Goal: Transaction & Acquisition: Purchase product/service

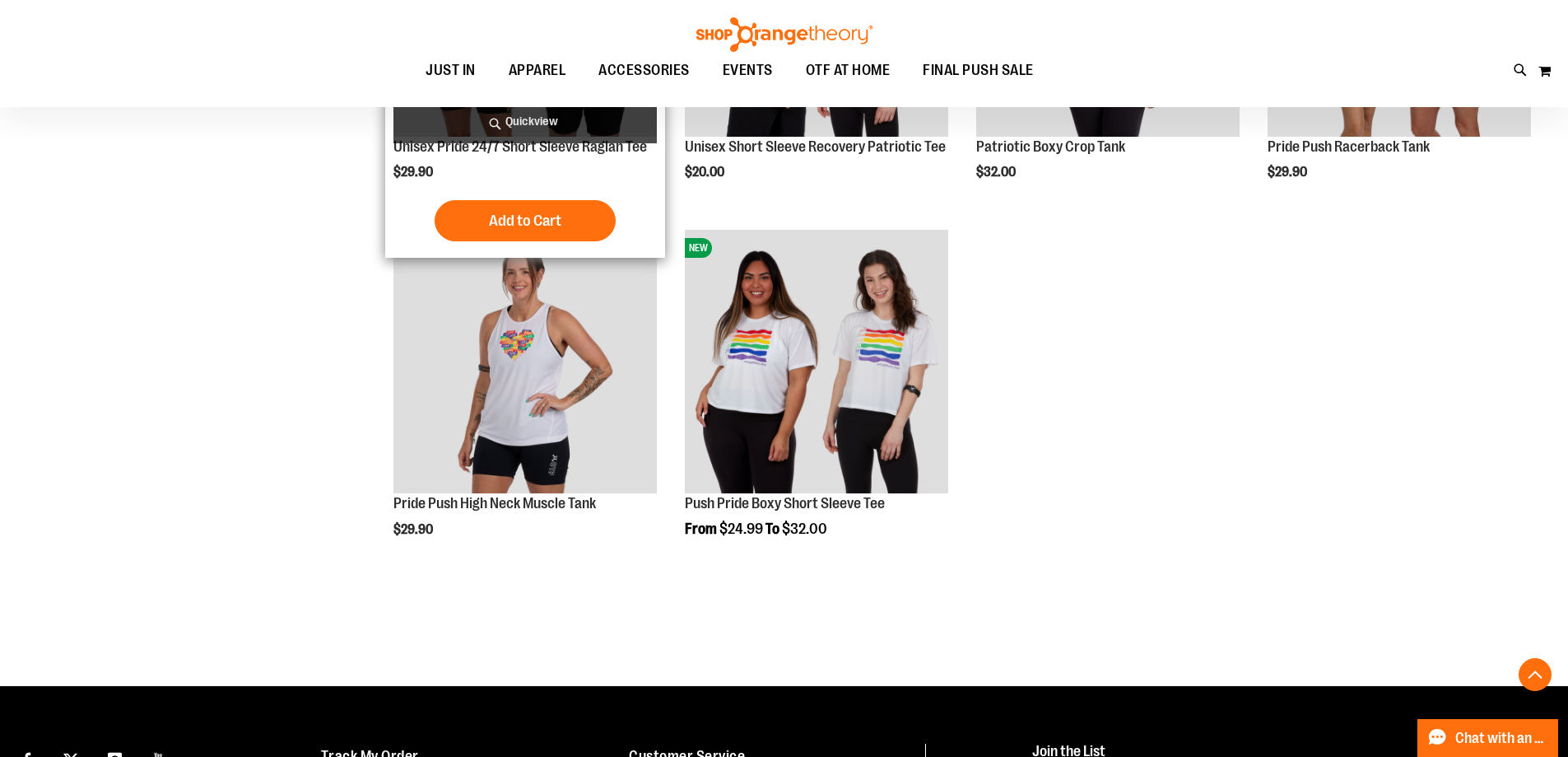
scroll to position [5109, 0]
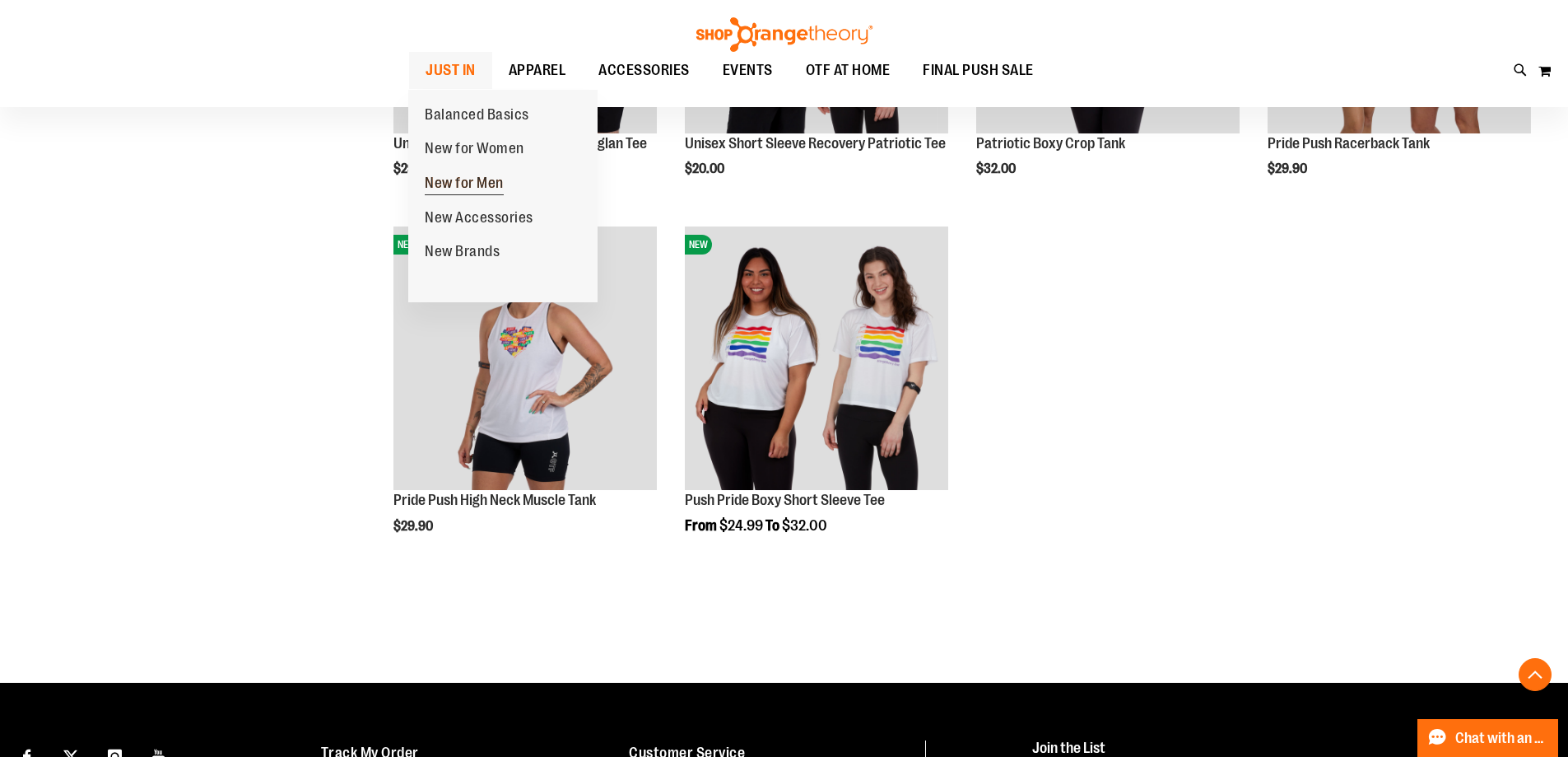
click at [485, 178] on span "New for Men" at bounding box center [464, 184] width 79 height 20
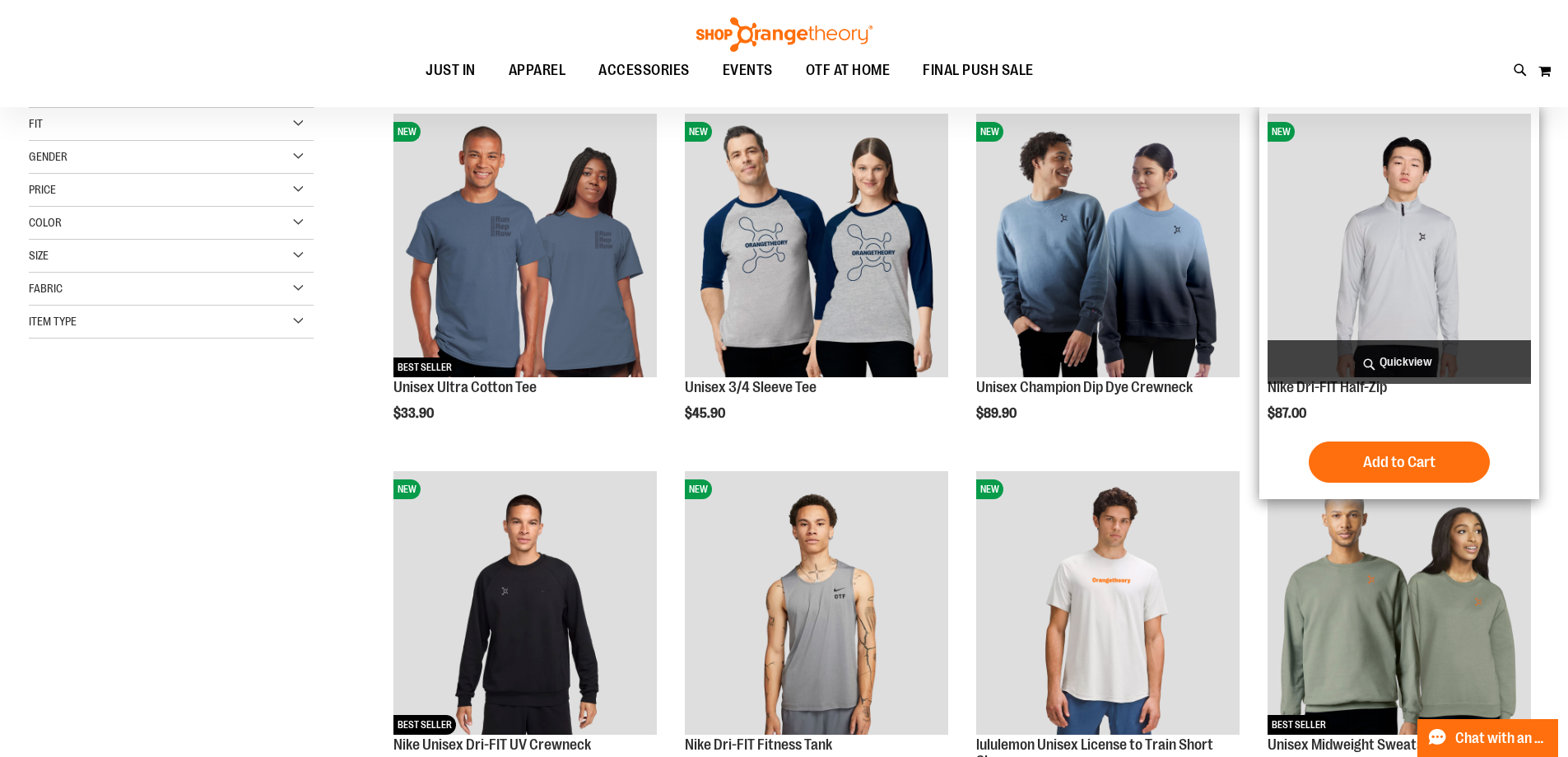
scroll to position [81, 0]
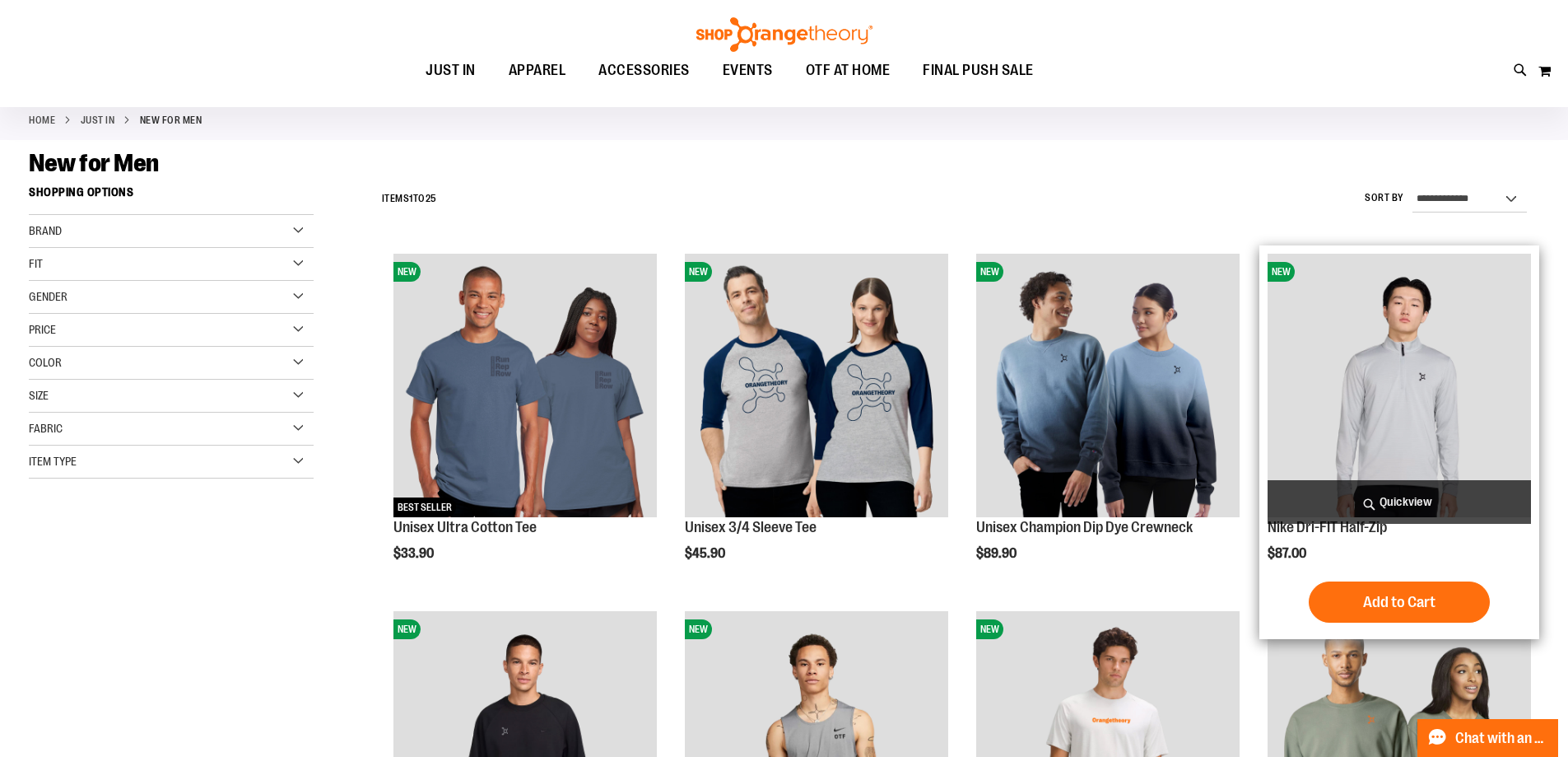
click at [1456, 397] on img "product" at bounding box center [1399, 386] width 263 height 264
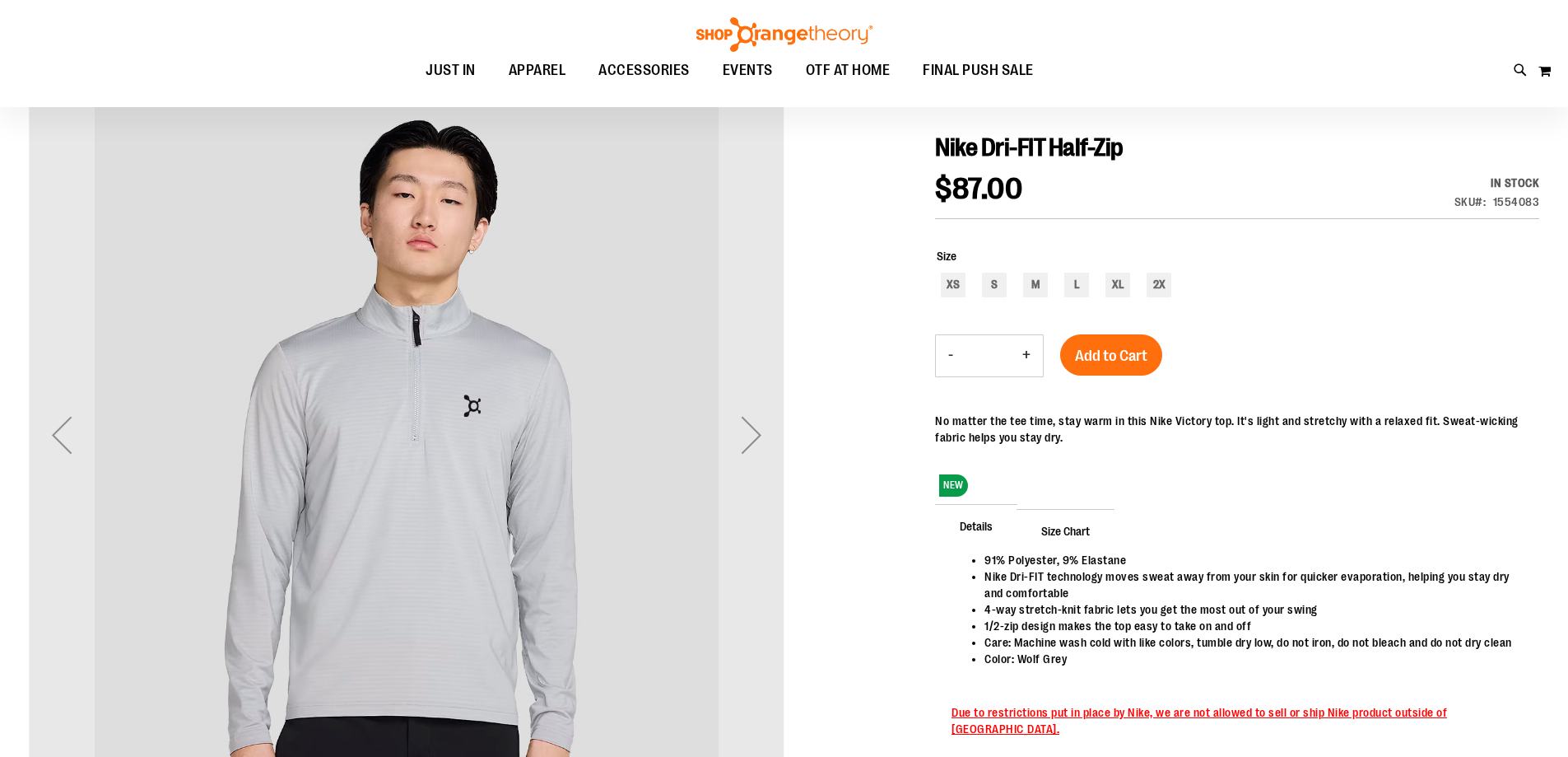
scroll to position [164, 0]
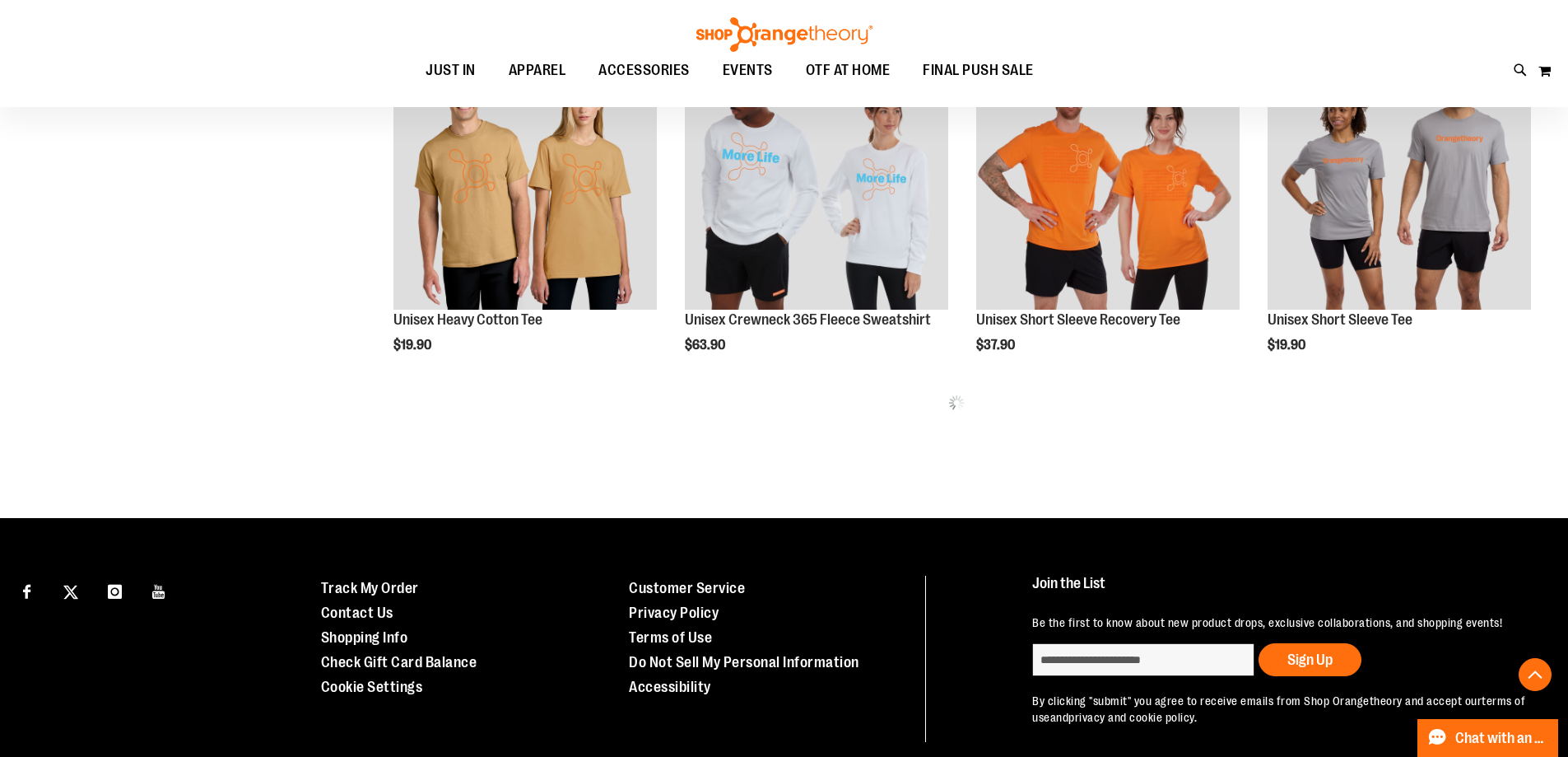
scroll to position [891, 0]
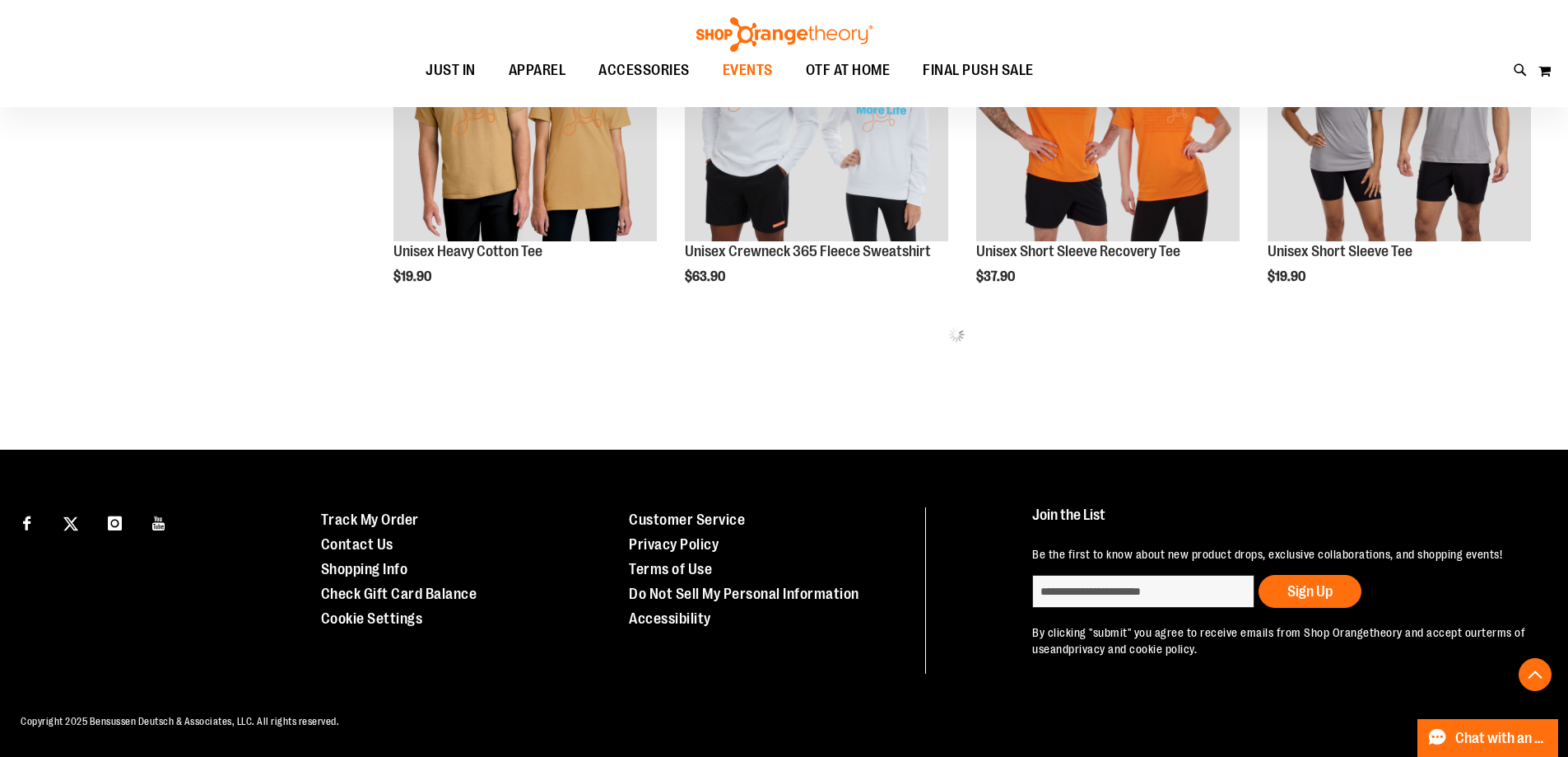
click at [761, 71] on span "EVENTS" at bounding box center [748, 71] width 50 height 37
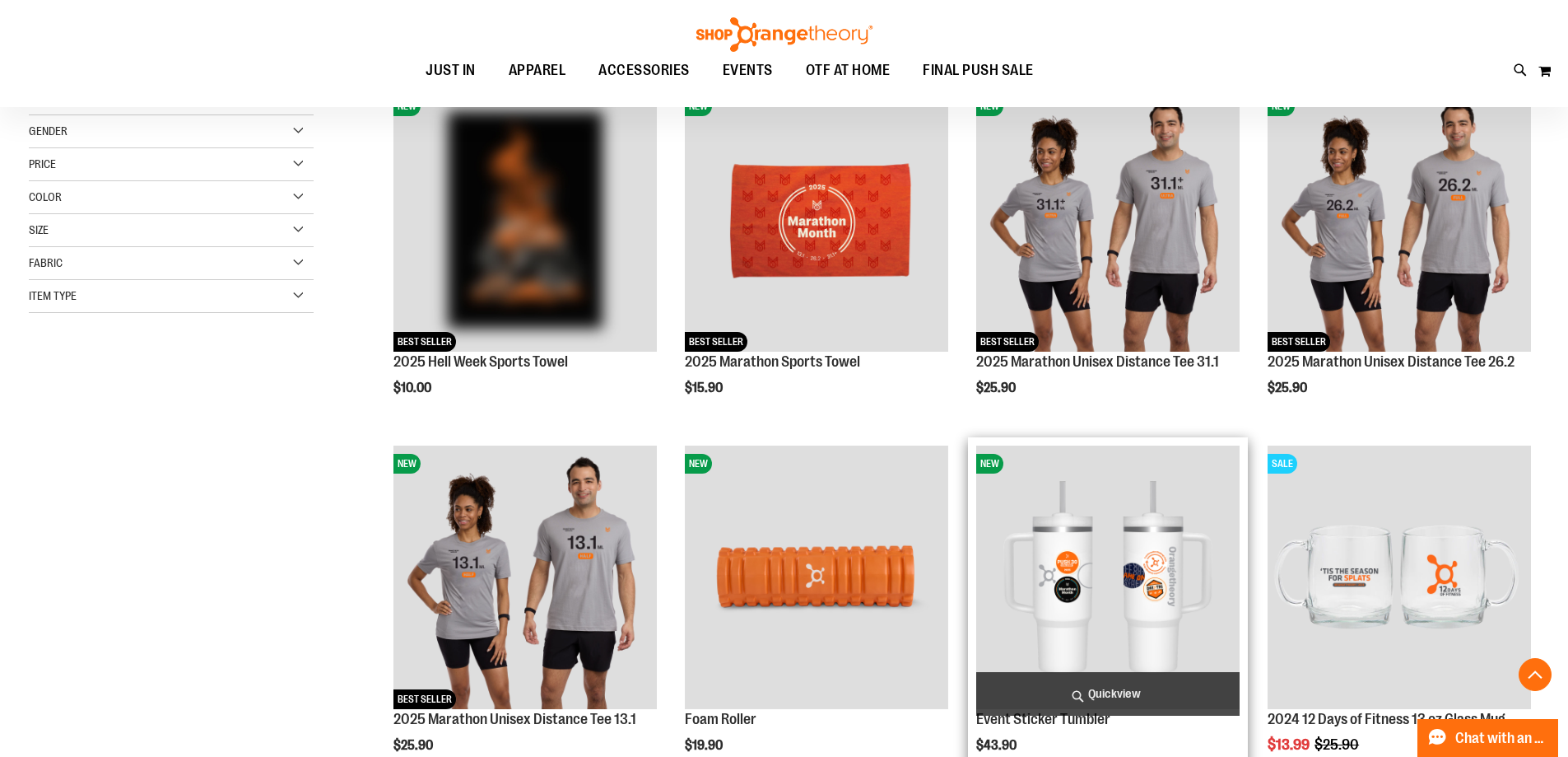
scroll to position [246, 0]
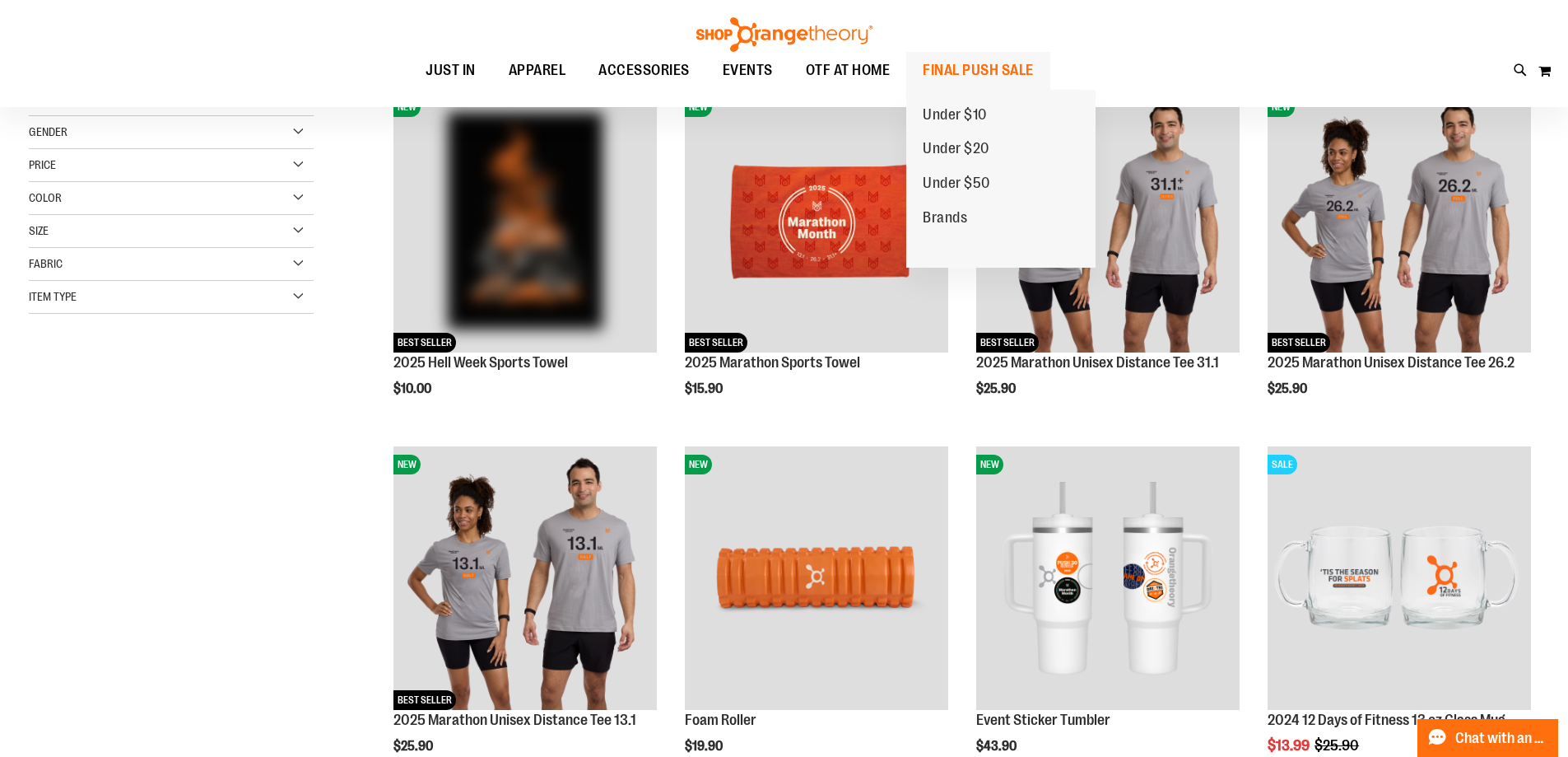
click at [950, 66] on span "FINAL PUSH SALE" at bounding box center [978, 71] width 111 height 37
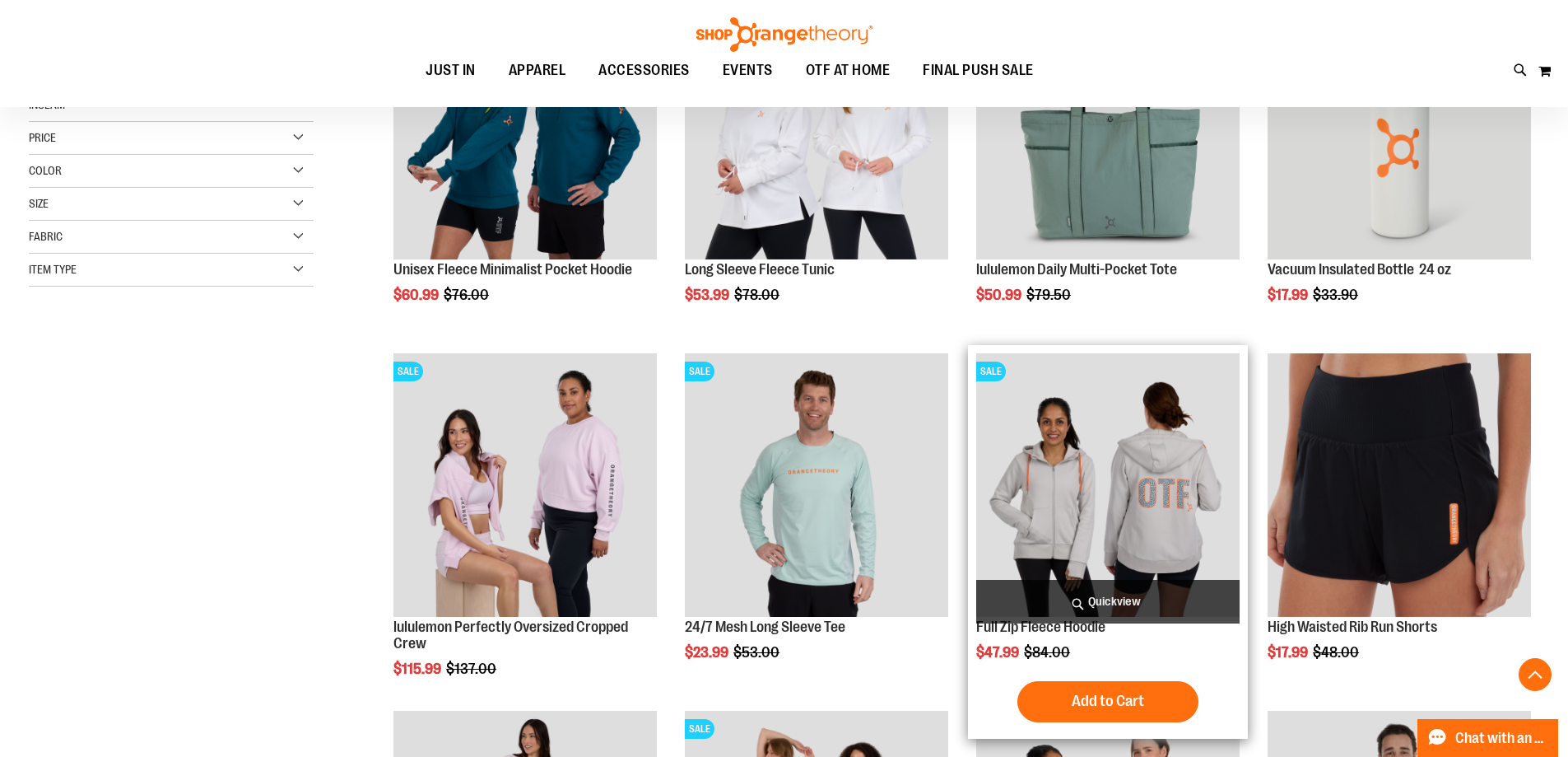
scroll to position [411, 0]
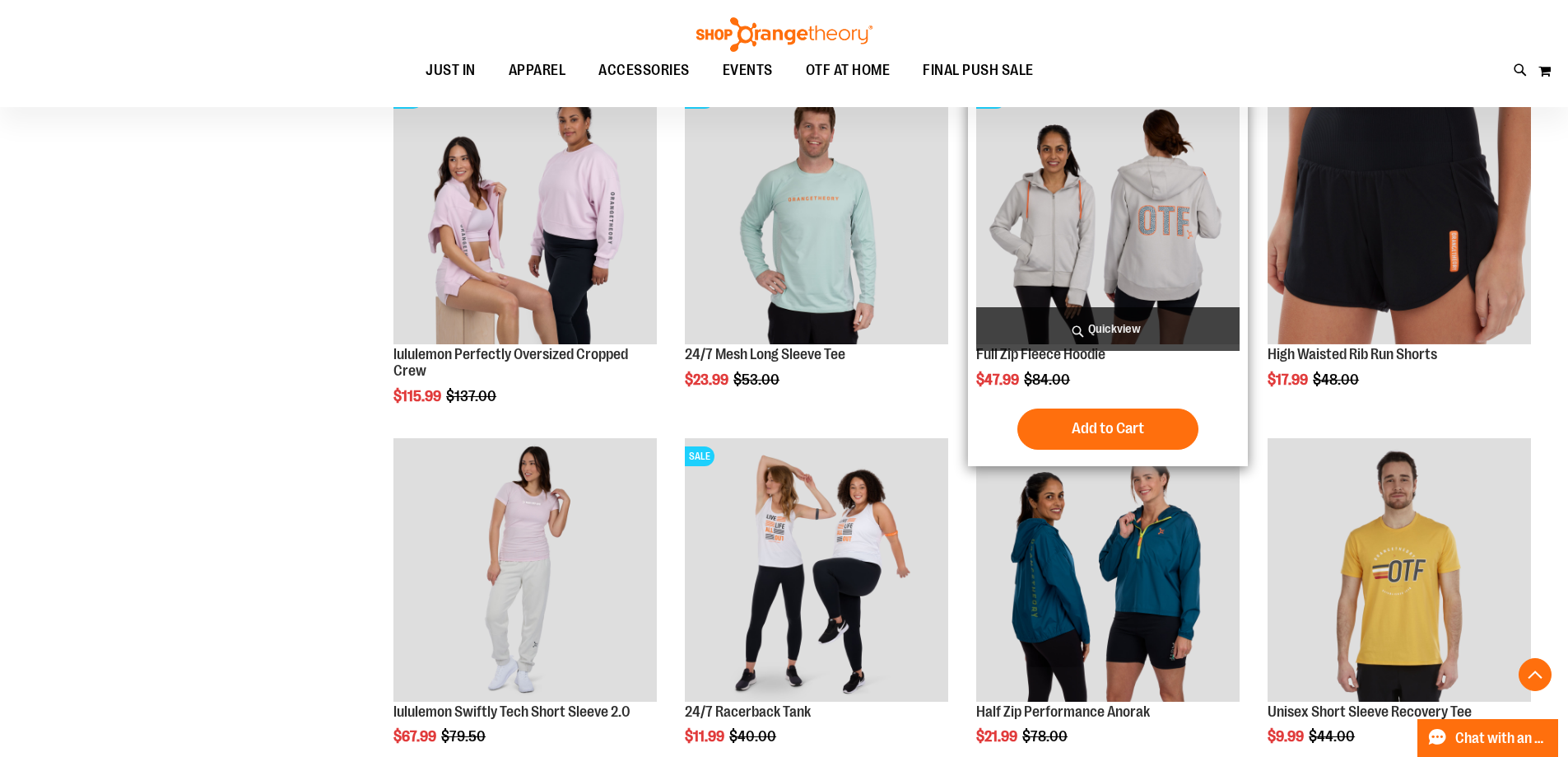
scroll to position [740, 0]
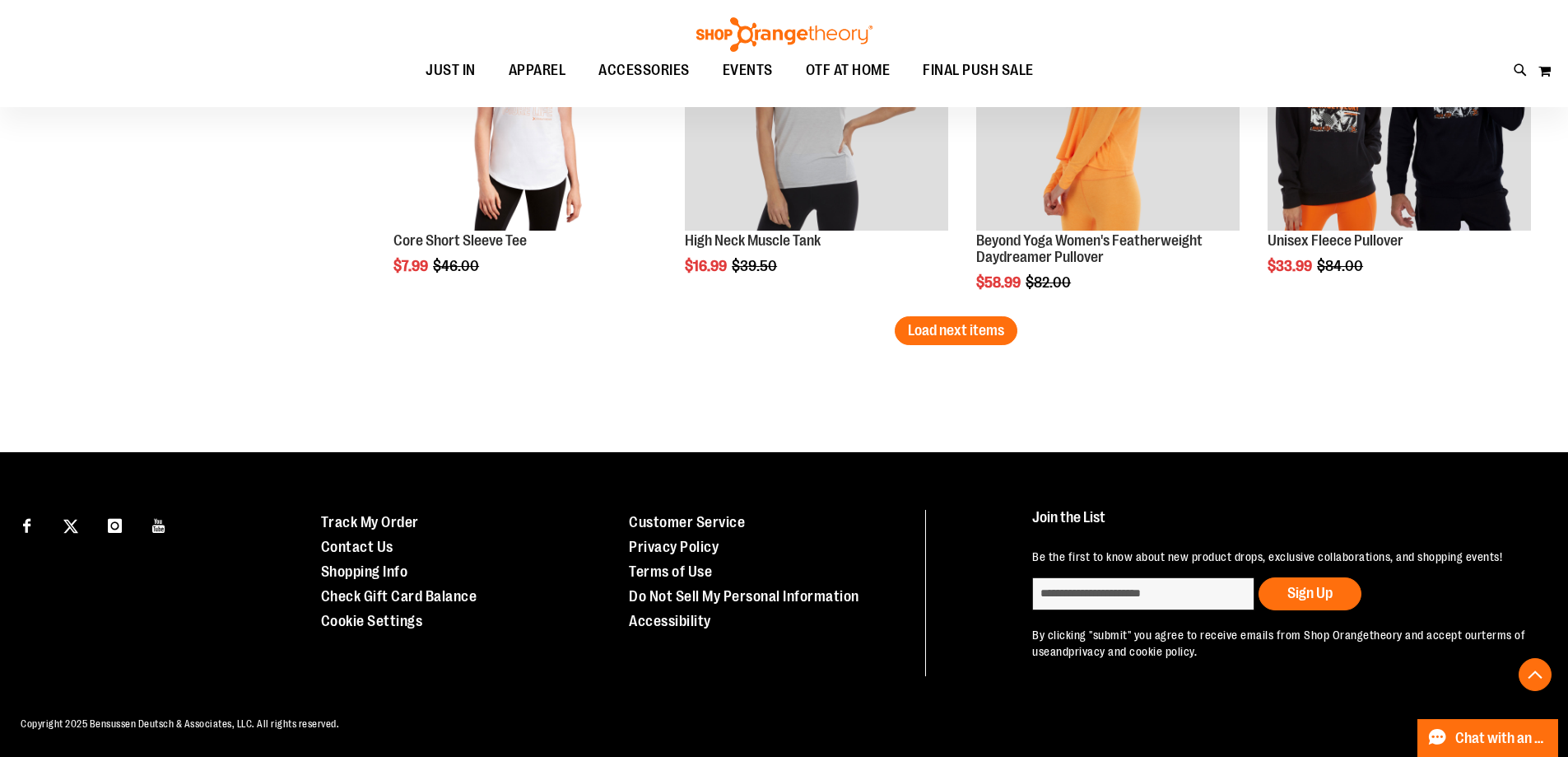
scroll to position [3228, 0]
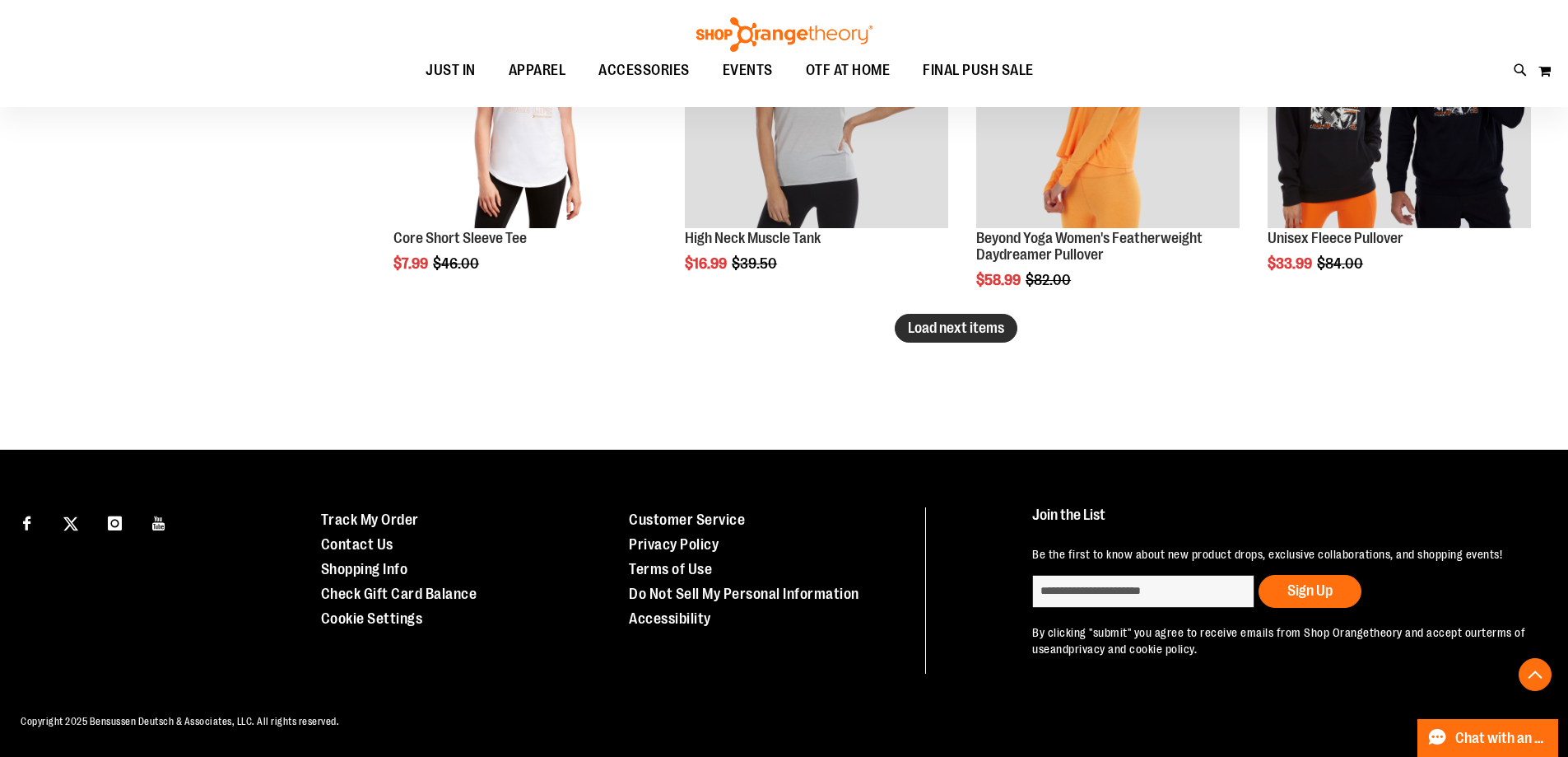
click at [985, 337] on button "Load next items" at bounding box center [955, 328] width 123 height 29
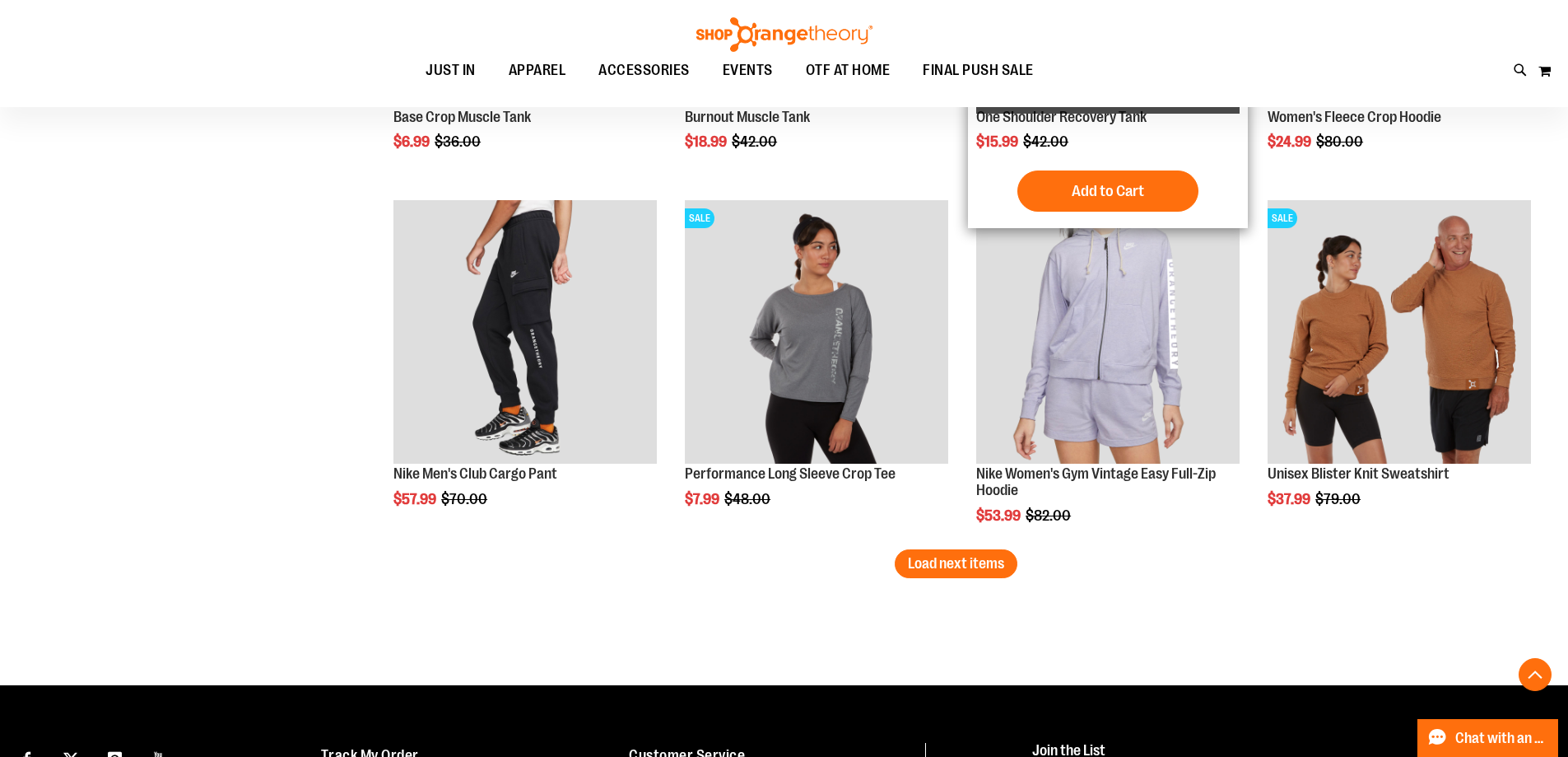
scroll to position [4133, 0]
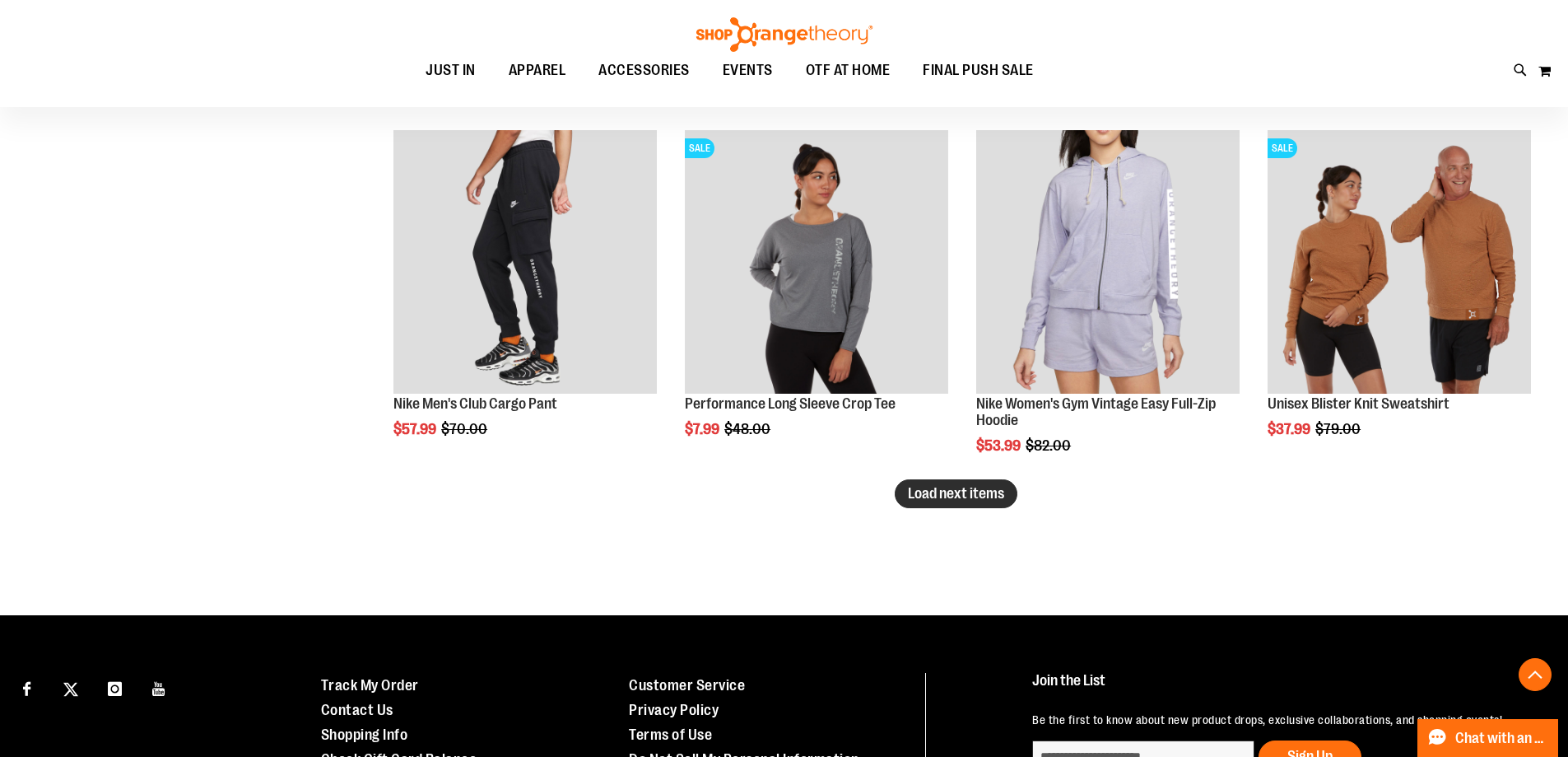
click at [988, 493] on span "Load next items" at bounding box center [955, 493] width 96 height 17
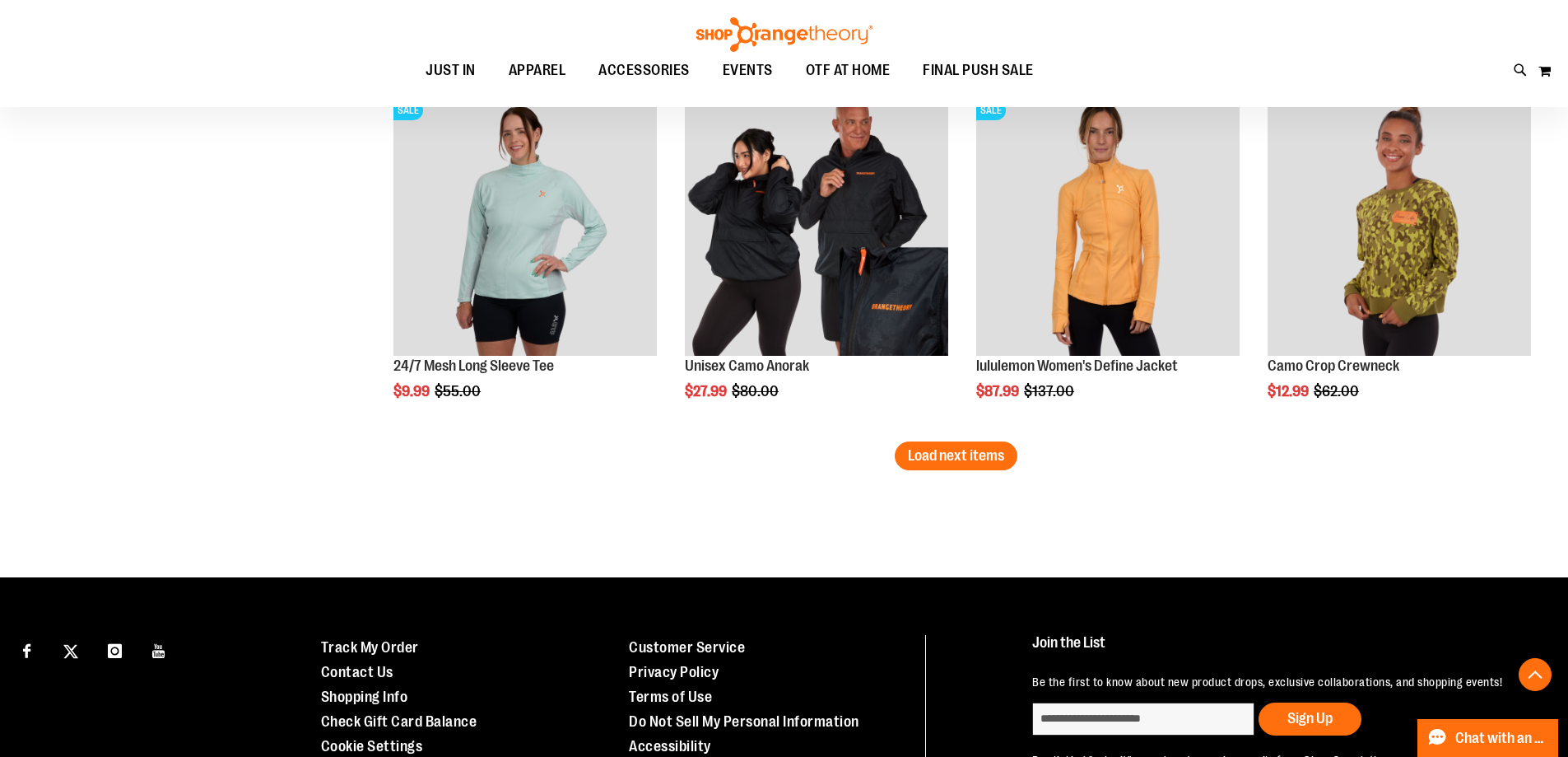
scroll to position [5287, 0]
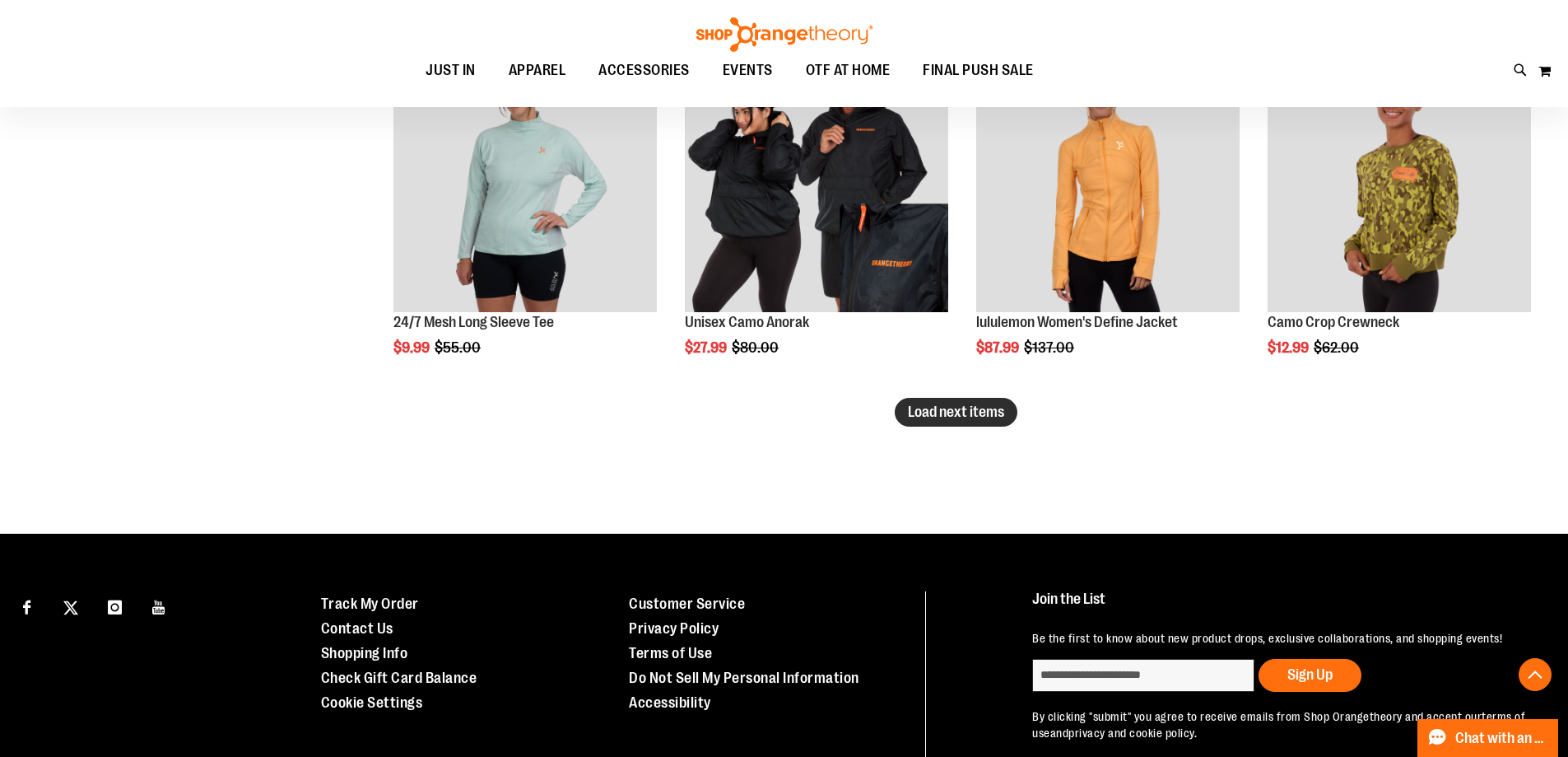
click at [939, 417] on span "Load next items" at bounding box center [955, 411] width 96 height 17
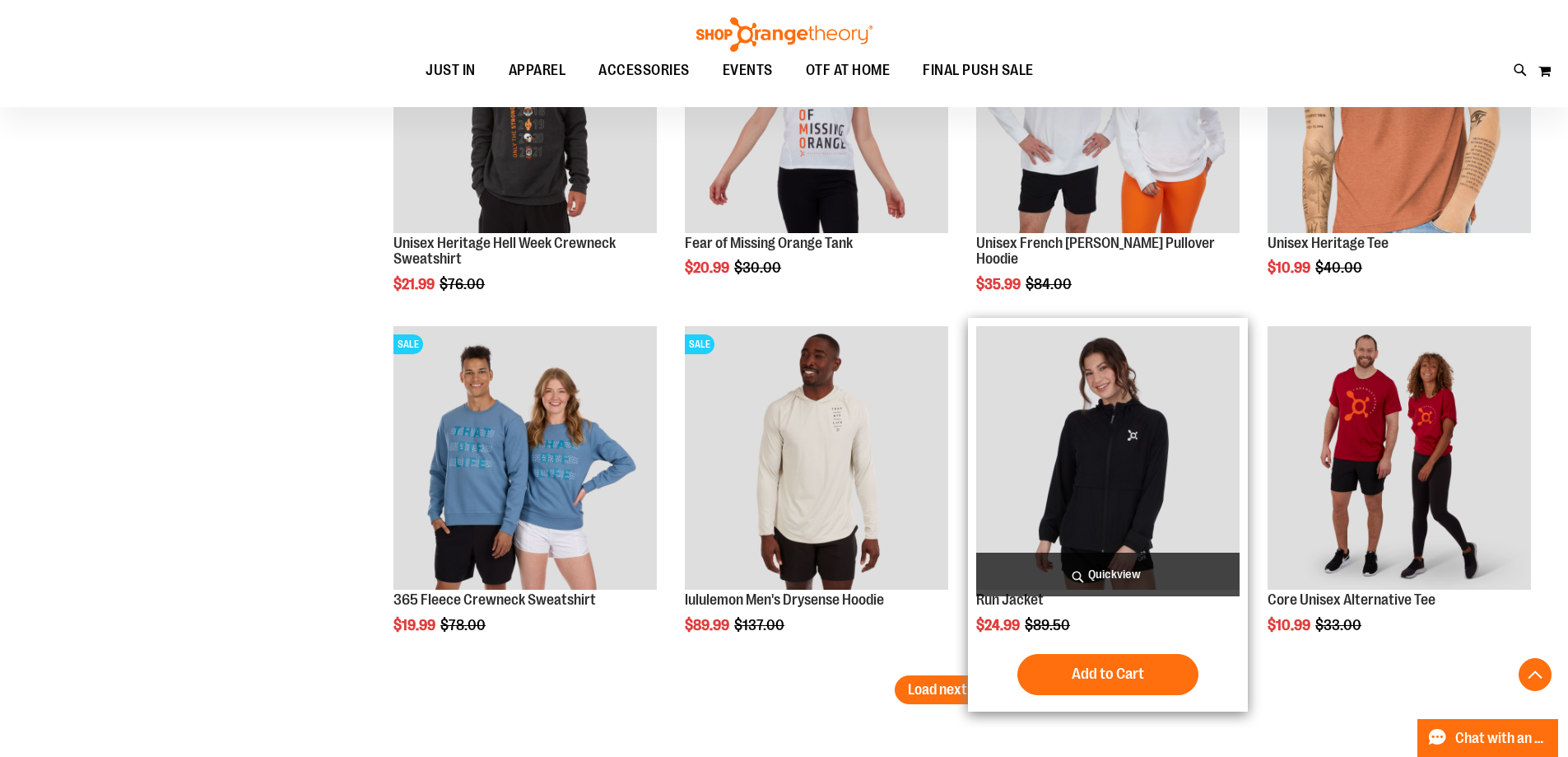
scroll to position [6110, 0]
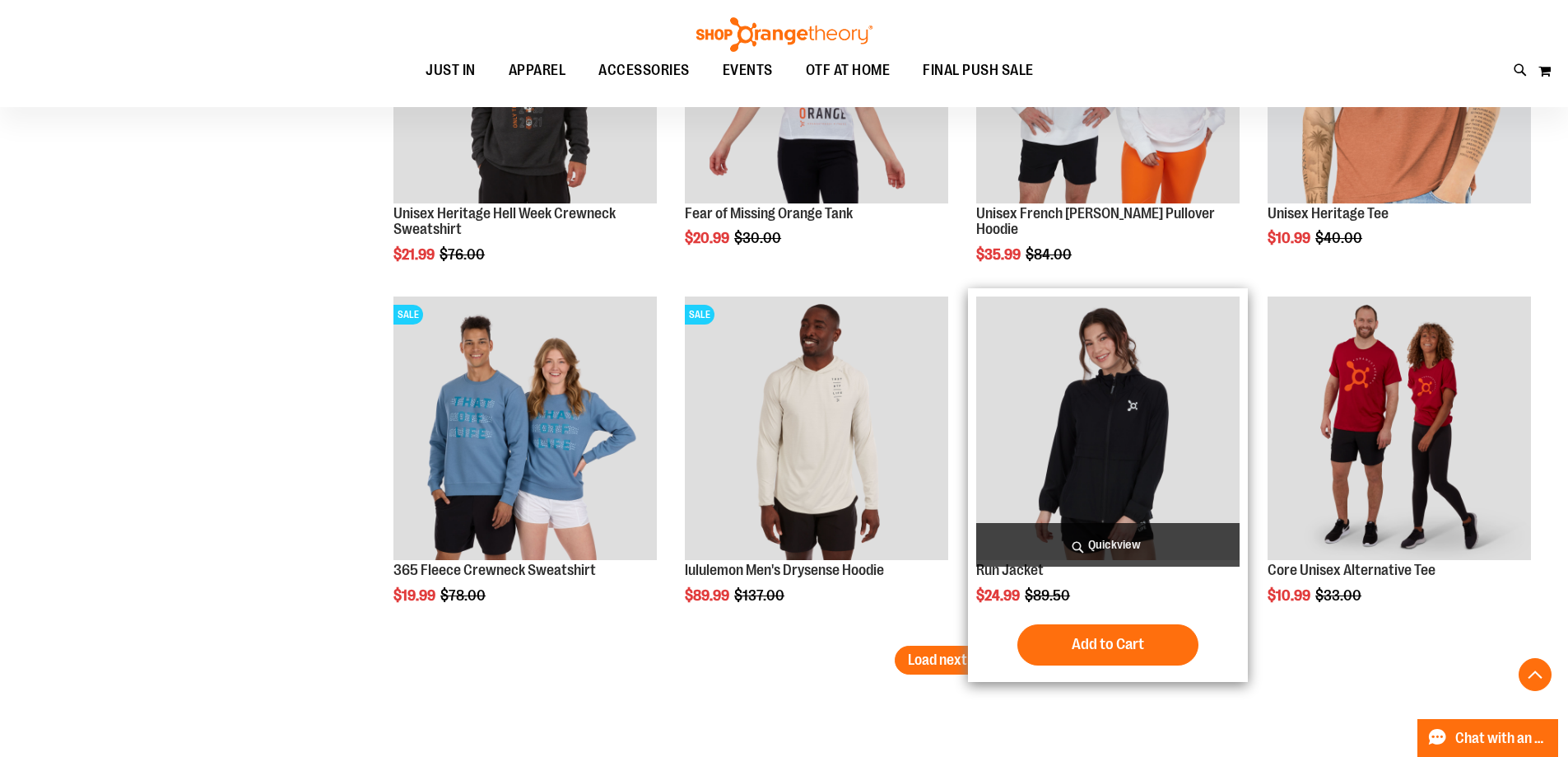
click at [1102, 451] on img "product" at bounding box center [1108, 428] width 263 height 264
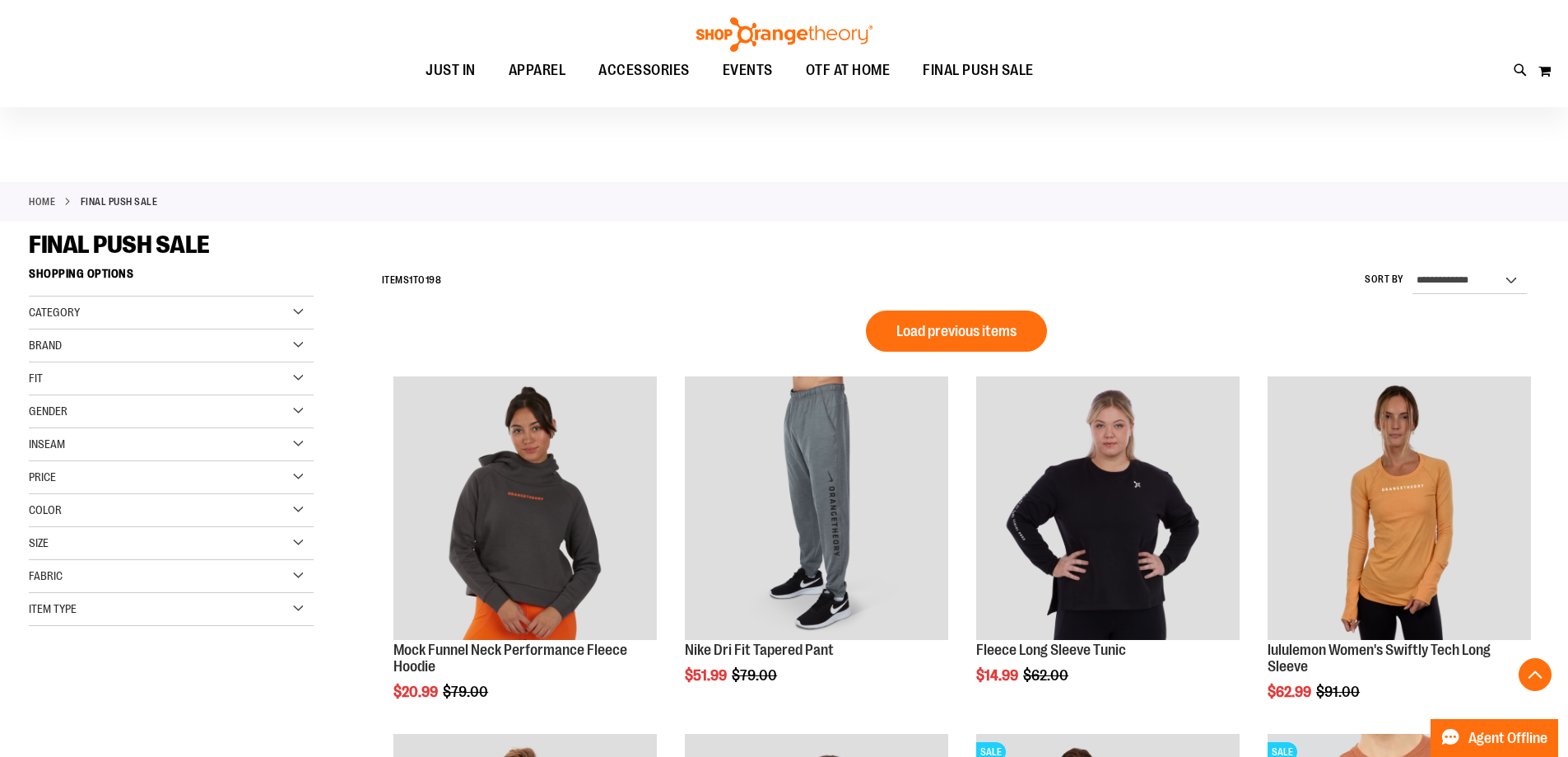
scroll to position [1097, 0]
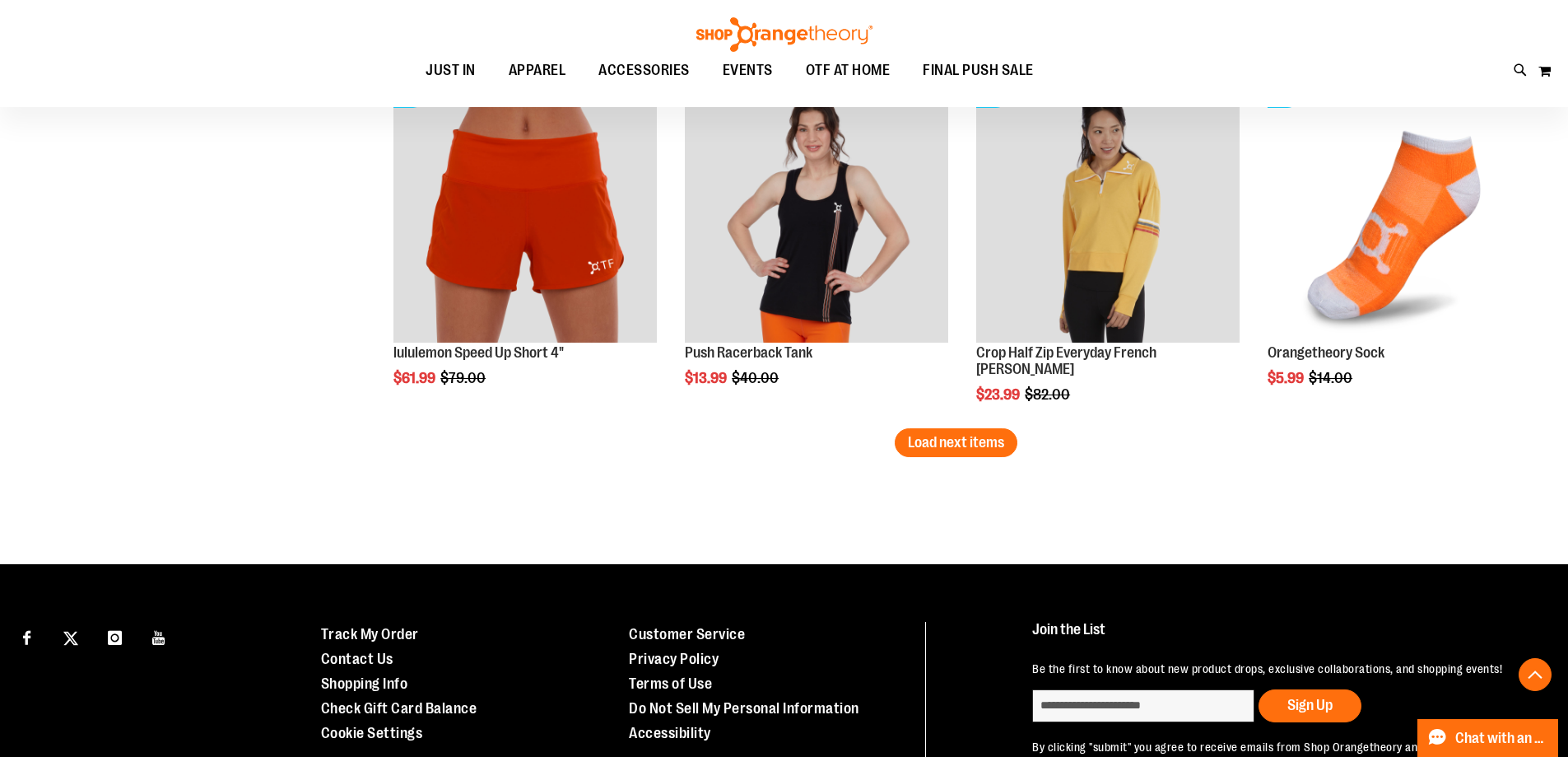
scroll to position [3156, 0]
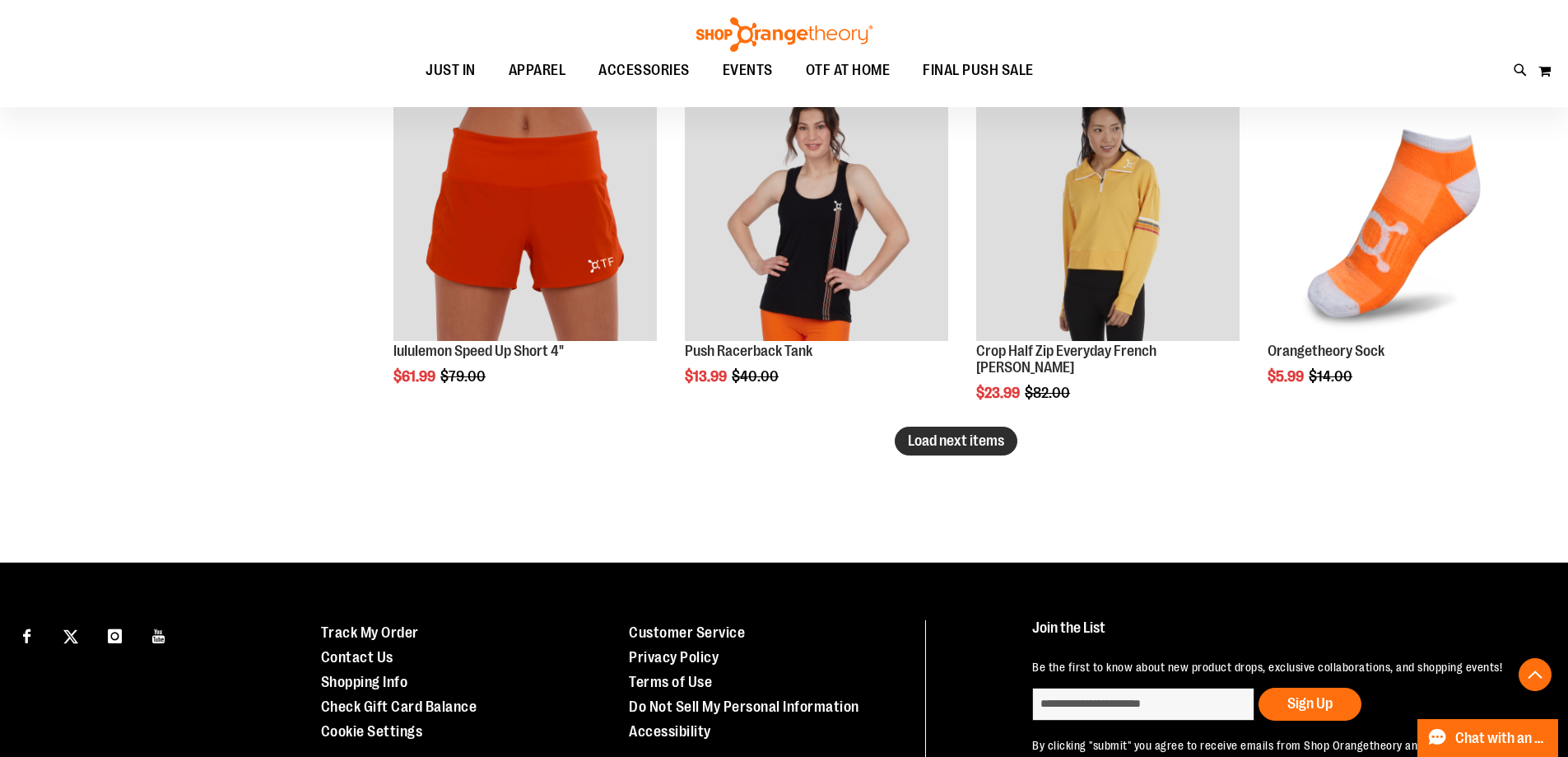
click at [958, 427] on button "Load next items" at bounding box center [955, 440] width 123 height 29
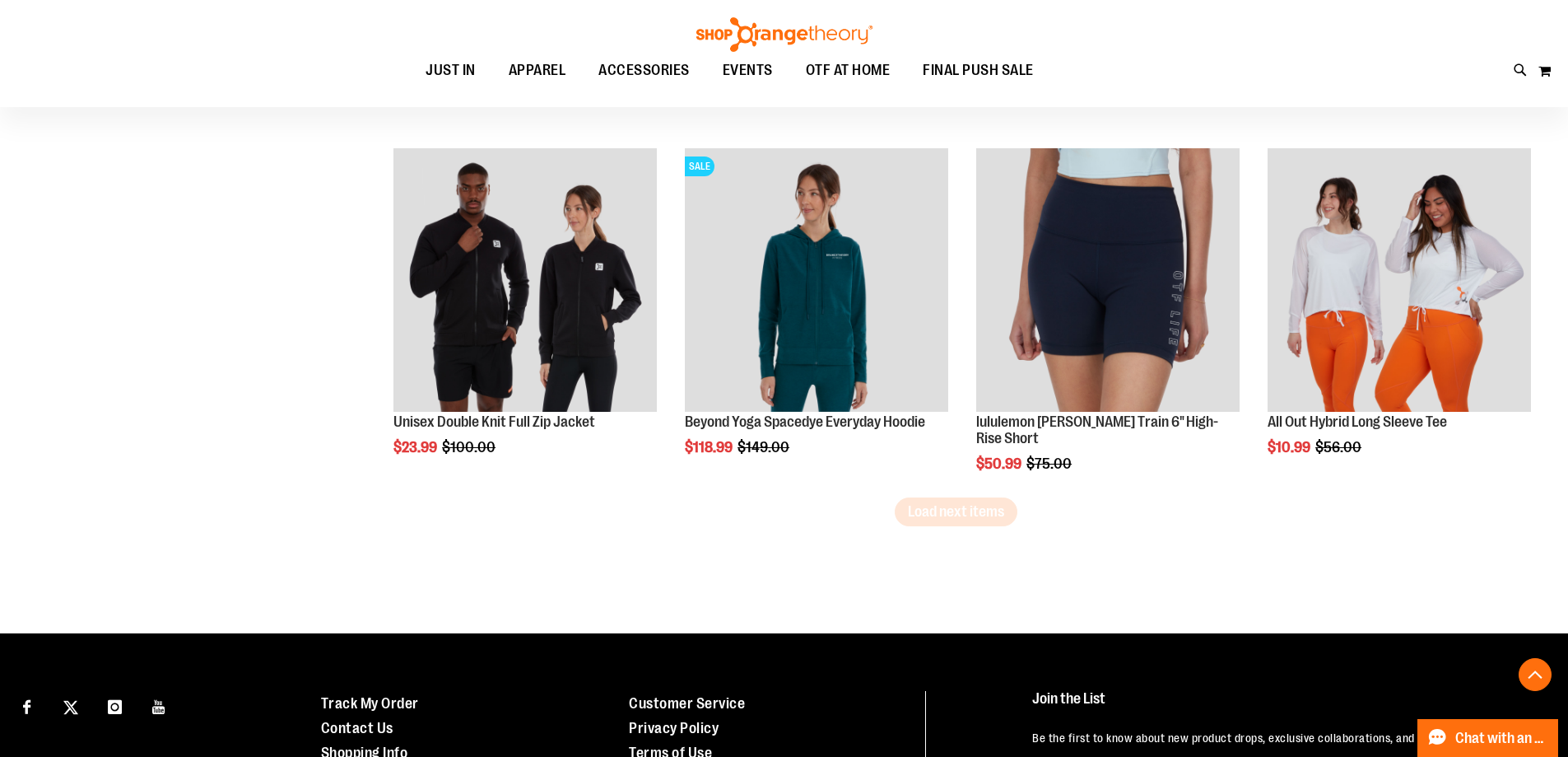
scroll to position [4226, 0]
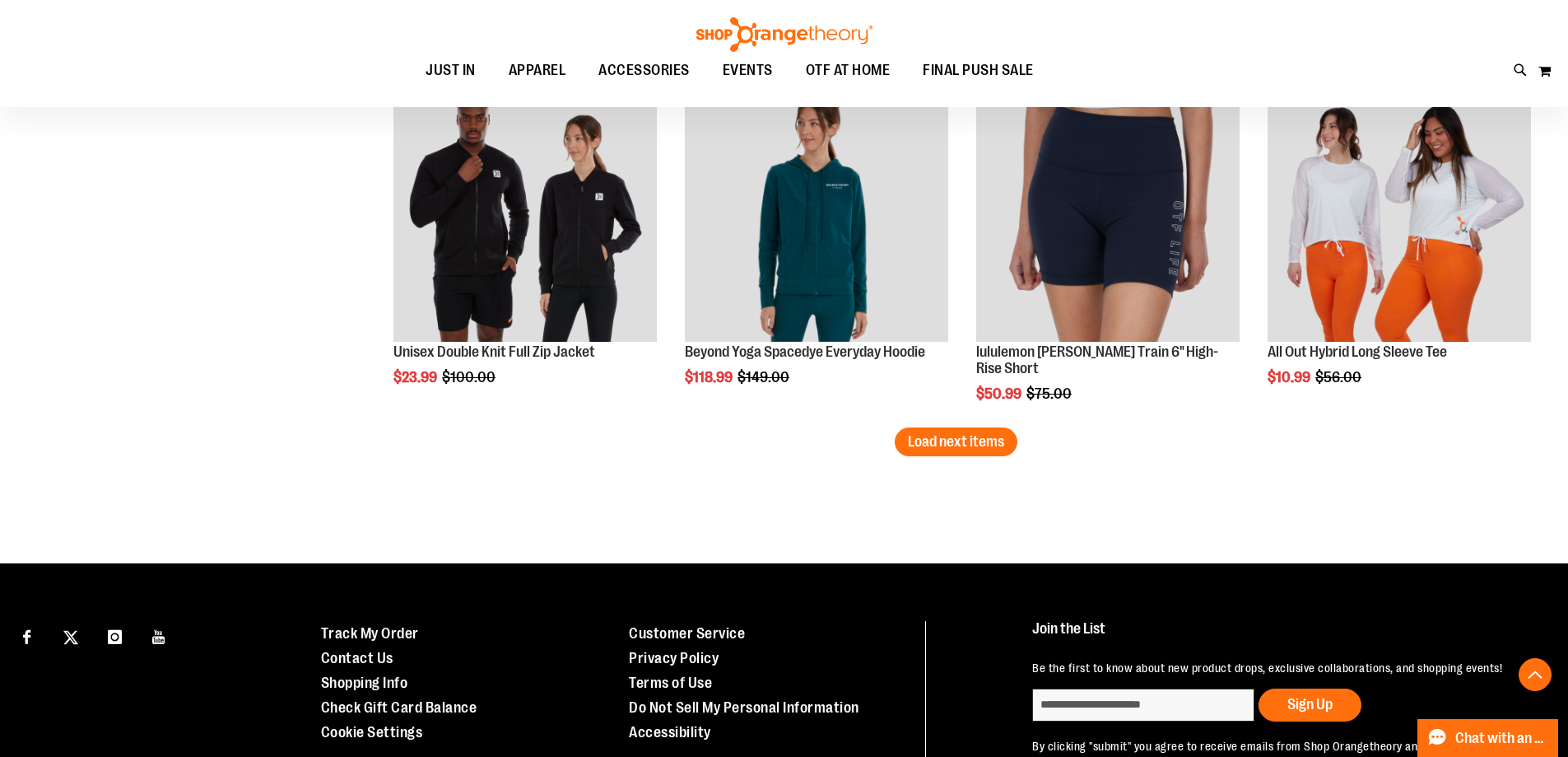
click at [958, 427] on button "Load next items" at bounding box center [955, 441] width 123 height 29
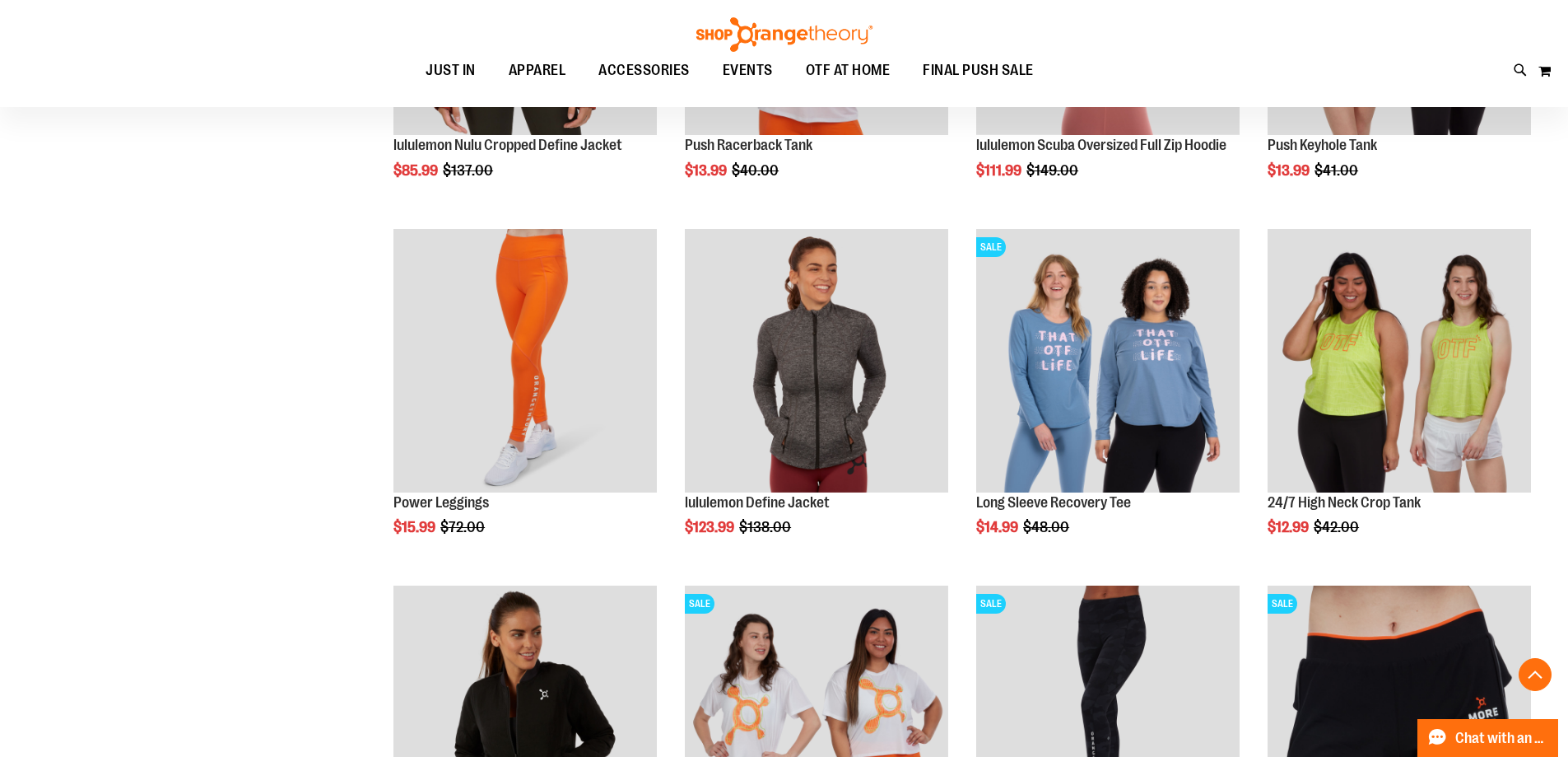
scroll to position [4803, 0]
